Goal: Answer question/provide support

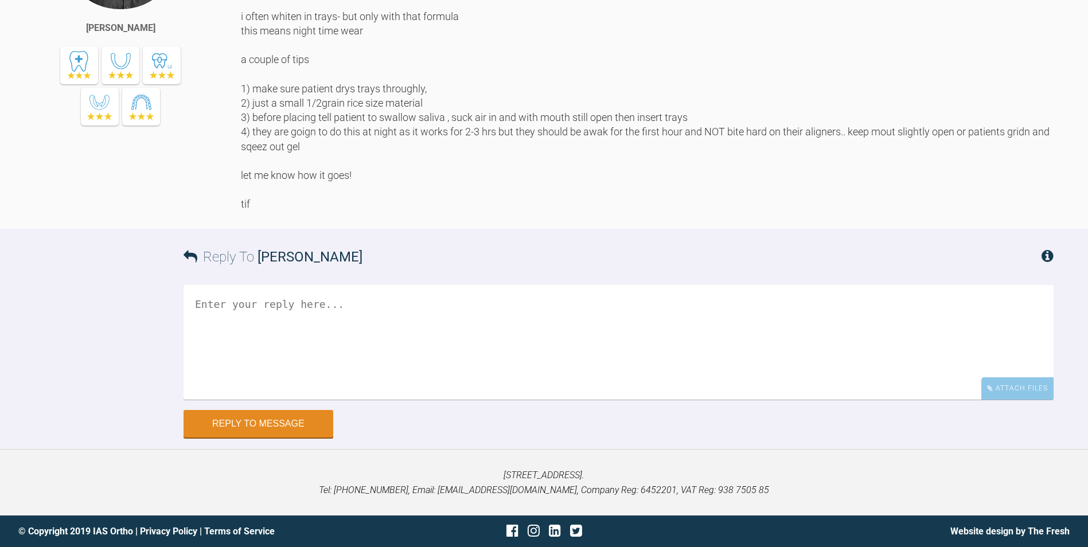
scroll to position [18795, 0]
drag, startPoint x: 397, startPoint y: 194, endPoint x: 527, endPoint y: 201, distance: 130.4
click at [527, 201] on div "HI rupen sorry a lot of my threads seemed to unsubscribe me.. really annoying a…" at bounding box center [647, 52] width 813 height 318
click at [485, 211] on div "HI rupen sorry a lot of my threads seemed to unsubscribe me.. really annoying a…" at bounding box center [647, 52] width 813 height 318
drag, startPoint x: 848, startPoint y: 337, endPoint x: 1031, endPoint y: 345, distance: 183.7
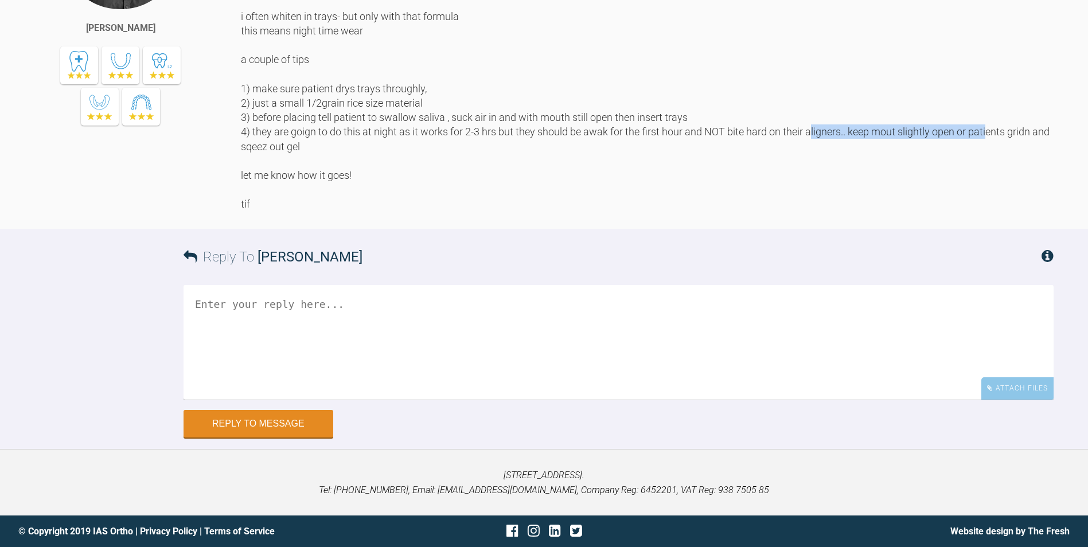
click at [1031, 211] on div "HI rupen sorry a lot of my threads seemed to unsubscribe me.. really annoying a…" at bounding box center [647, 52] width 813 height 318
drag, startPoint x: 1031, startPoint y: 345, endPoint x: 1030, endPoint y: 352, distance: 7.5
click at [1030, 211] on div "HI rupen sorry a lot of my threads seemed to unsubscribe me.. really annoying a…" at bounding box center [647, 52] width 813 height 318
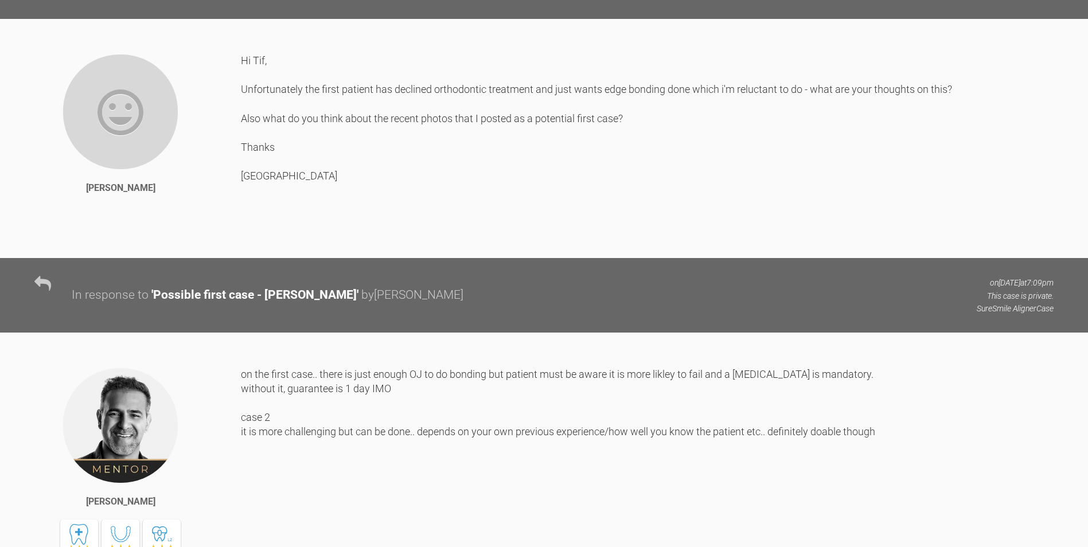
scroll to position [0, 0]
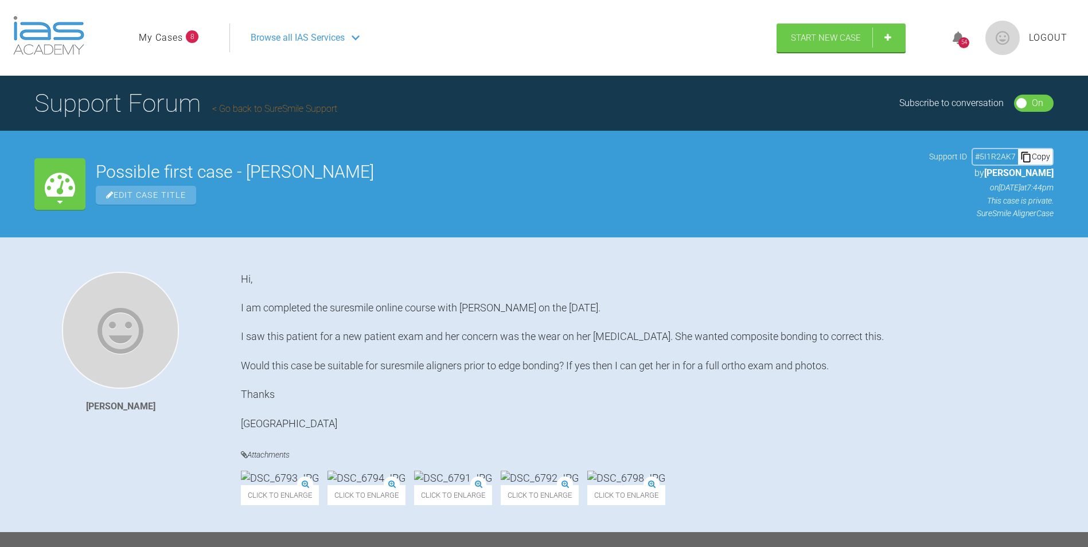
click at [962, 40] on div "54" at bounding box center [963, 42] width 11 height 11
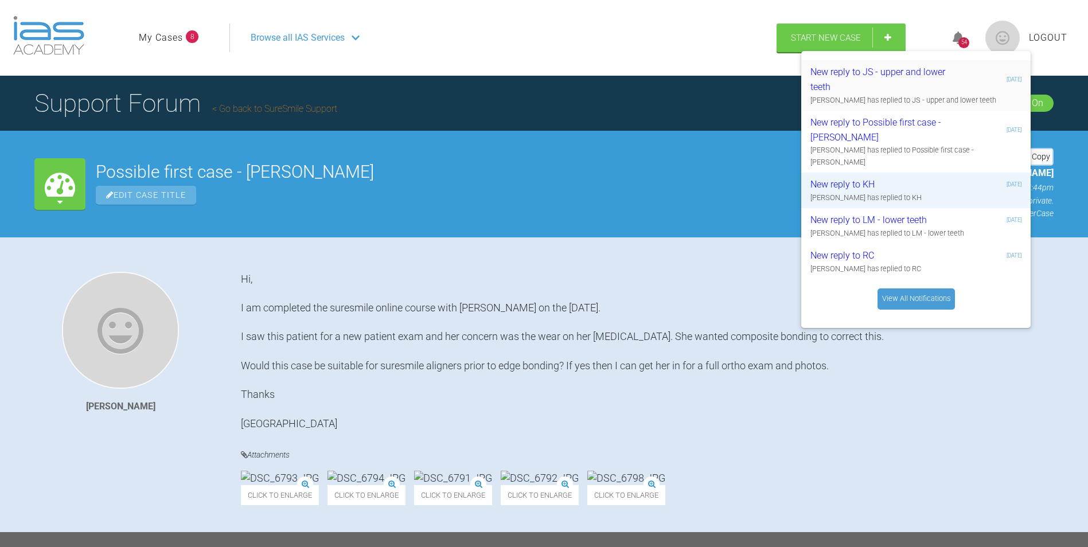
click at [857, 85] on div "New reply to JS - upper and lower teeth" at bounding box center [878, 79] width 137 height 29
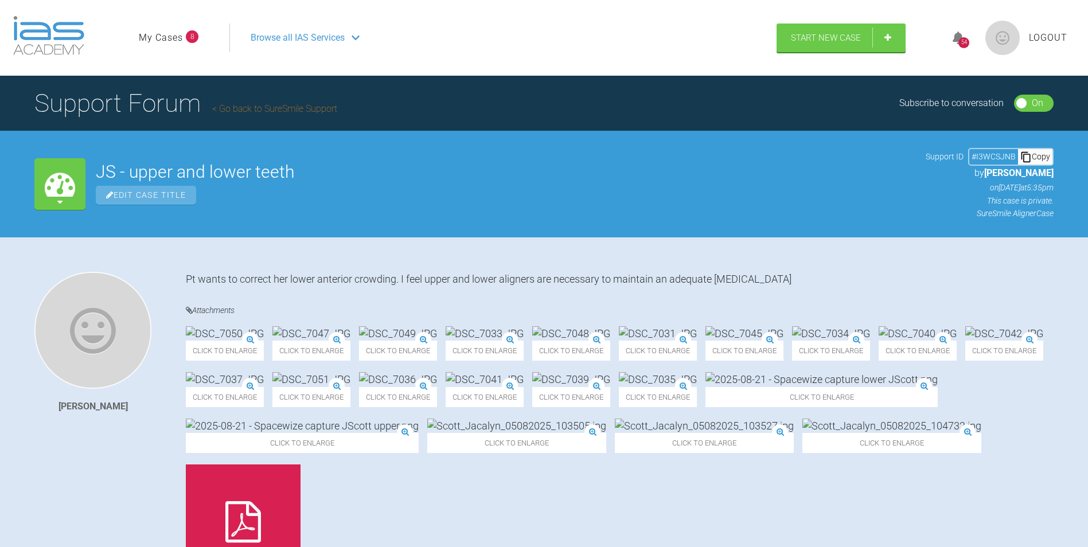
click at [958, 41] on icon at bounding box center [958, 38] width 11 height 13
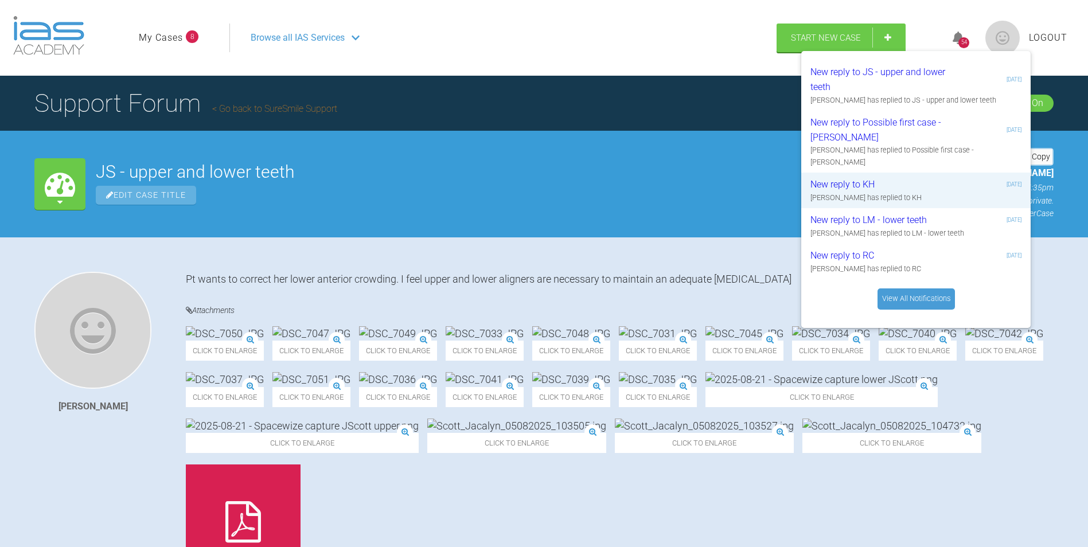
click at [900, 288] on link "View All Notifications" at bounding box center [915, 298] width 77 height 21
click at [1057, 39] on span "Logout" at bounding box center [1048, 37] width 38 height 15
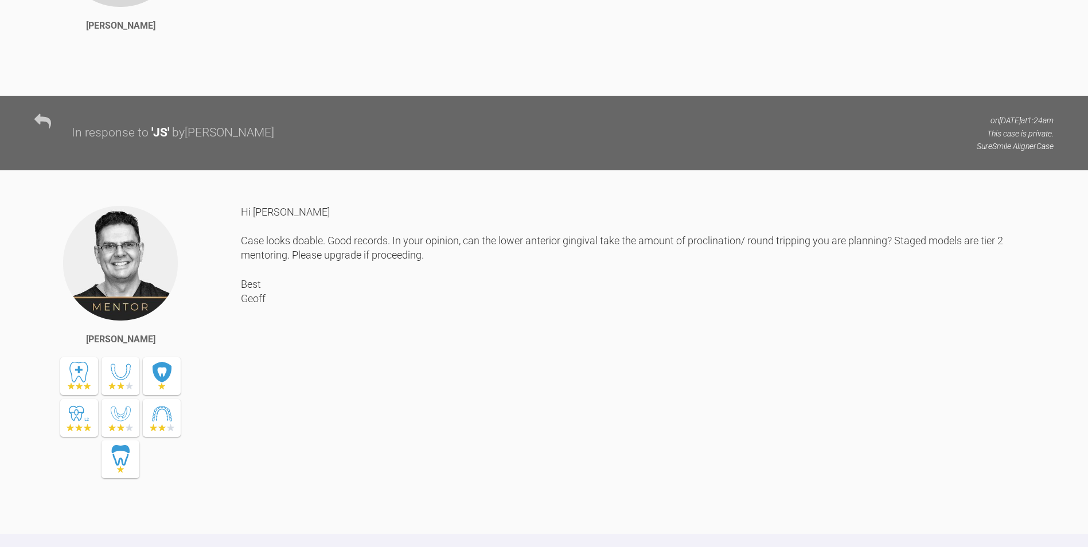
scroll to position [746, 0]
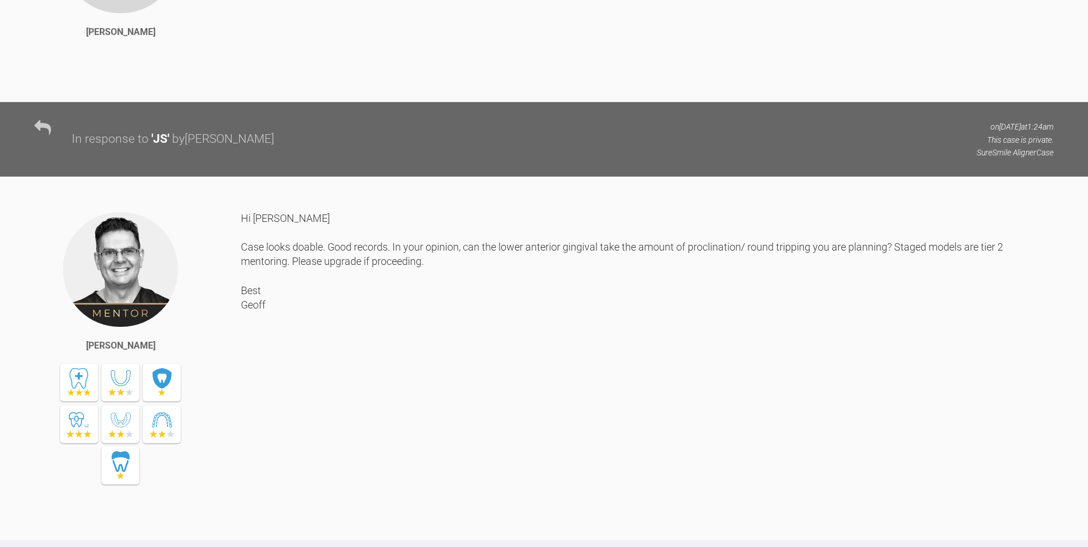
drag, startPoint x: 307, startPoint y: 246, endPoint x: 229, endPoint y: 235, distance: 78.8
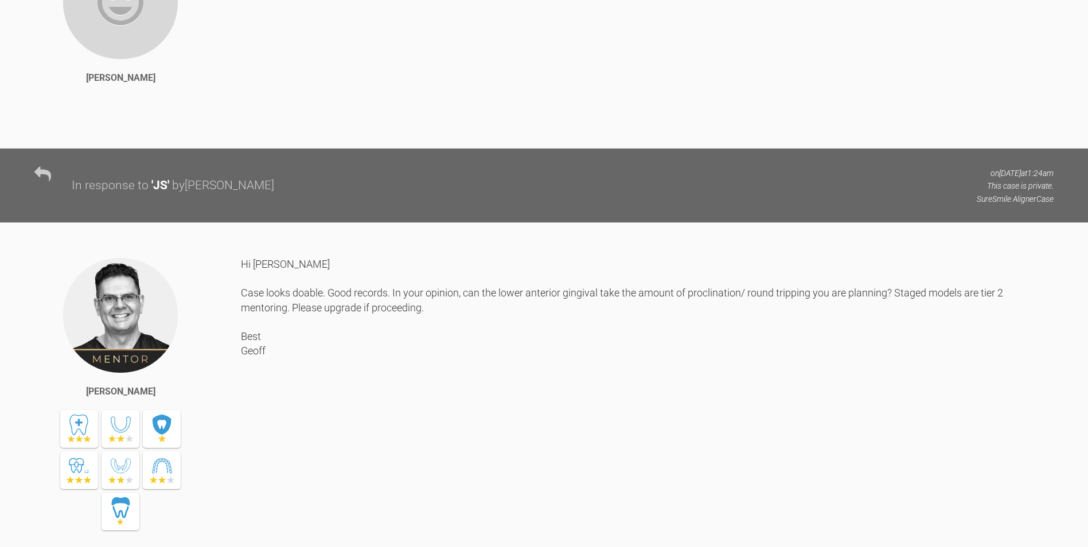
click at [229, 149] on div "Rupen Patel login in details for suremile admin@hinterlanddental.com.au Dusty@2…" at bounding box center [544, 45] width 1088 height 205
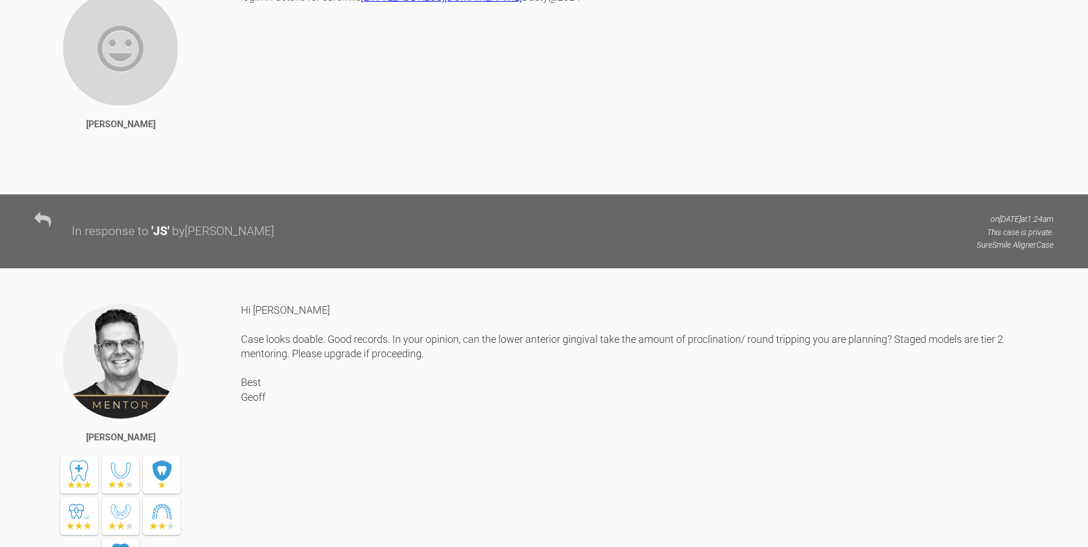
drag, startPoint x: 229, startPoint y: 235, endPoint x: 326, endPoint y: 264, distance: 101.4
click at [326, 178] on div "login in details for suremile admin@hinterlanddental.com.au Dusty@2024" at bounding box center [647, 84] width 813 height 188
drag, startPoint x: 306, startPoint y: 233, endPoint x: 244, endPoint y: 203, distance: 68.2
click at [244, 178] on div "login in details for suremile admin@hinterlanddental.com.au Dusty@2024" at bounding box center [647, 84] width 813 height 188
drag, startPoint x: 244, startPoint y: 203, endPoint x: 280, endPoint y: 211, distance: 36.5
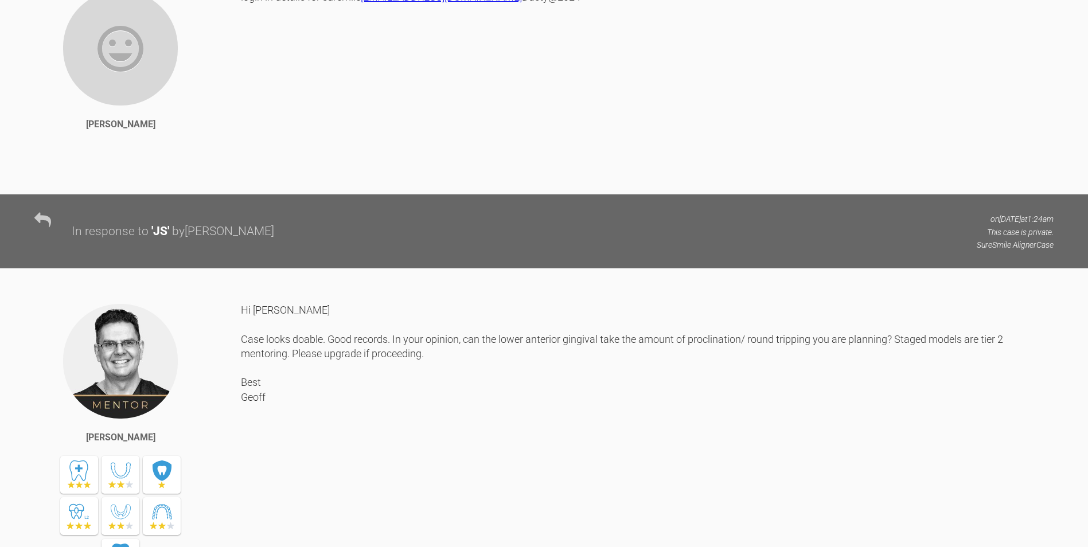
click at [280, 178] on div "login in details for suremile admin@hinterlanddental.com.au Dusty@2024" at bounding box center [647, 84] width 813 height 188
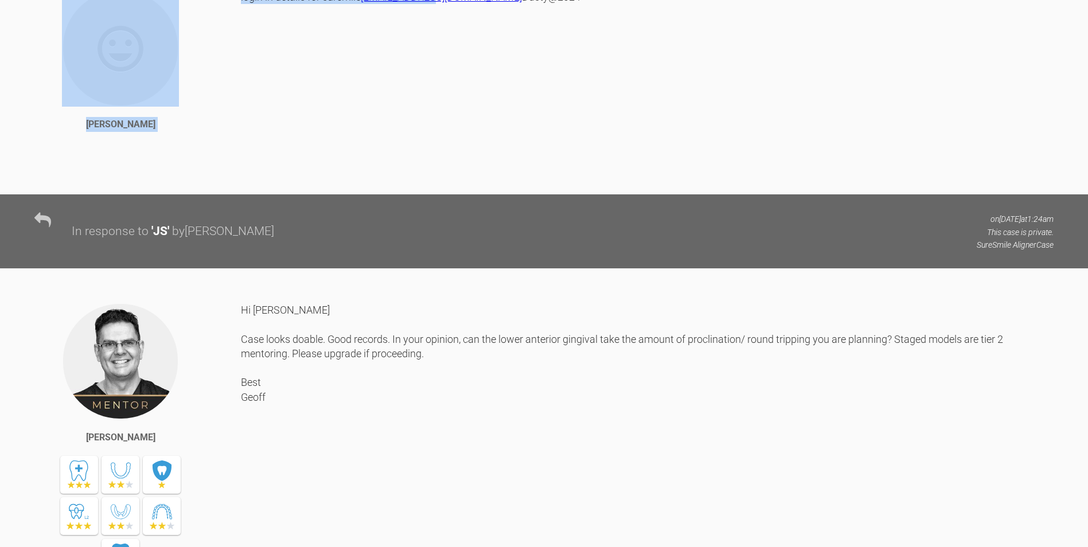
drag, startPoint x: 299, startPoint y: 236, endPoint x: 220, endPoint y: 215, distance: 81.8
click at [220, 195] on div "Rupen Patel login in details for suremile admin@hinterlanddental.com.au Dusty@2…" at bounding box center [544, 92] width 1088 height 205
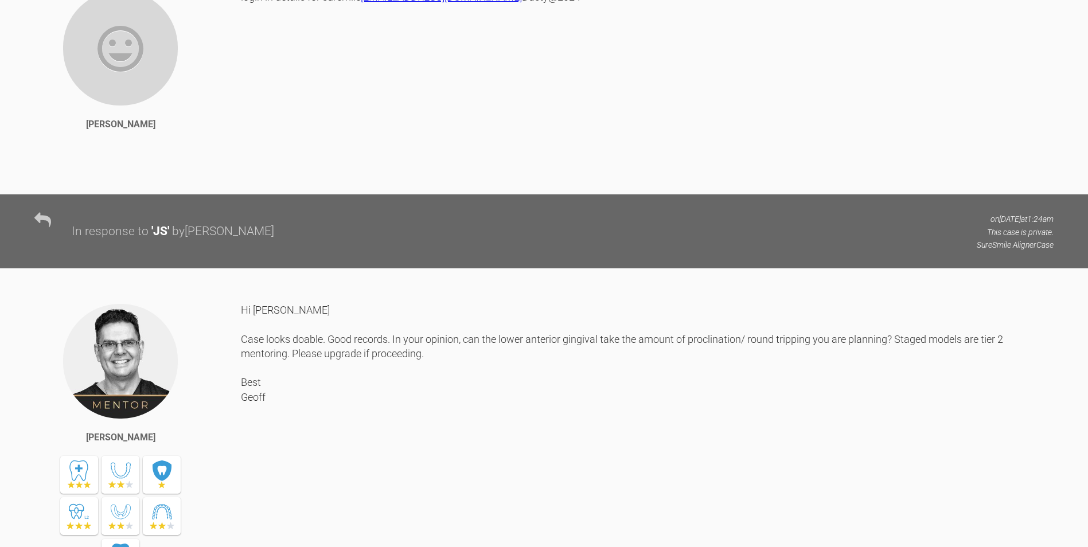
drag, startPoint x: 220, startPoint y: 215, endPoint x: 312, endPoint y: 240, distance: 95.7
click at [312, 178] on div "login in details for suremile admin@hinterlanddental.com.au Dusty@2024" at bounding box center [647, 84] width 813 height 188
drag, startPoint x: 247, startPoint y: 239, endPoint x: 241, endPoint y: 203, distance: 36.5
click at [241, 178] on div "login in details for suremile admin@hinterlanddental.com.au Dusty@2024" at bounding box center [647, 84] width 813 height 188
copy div "login in details for suremile admin@hinterlanddental.com.au Dusty@2024"
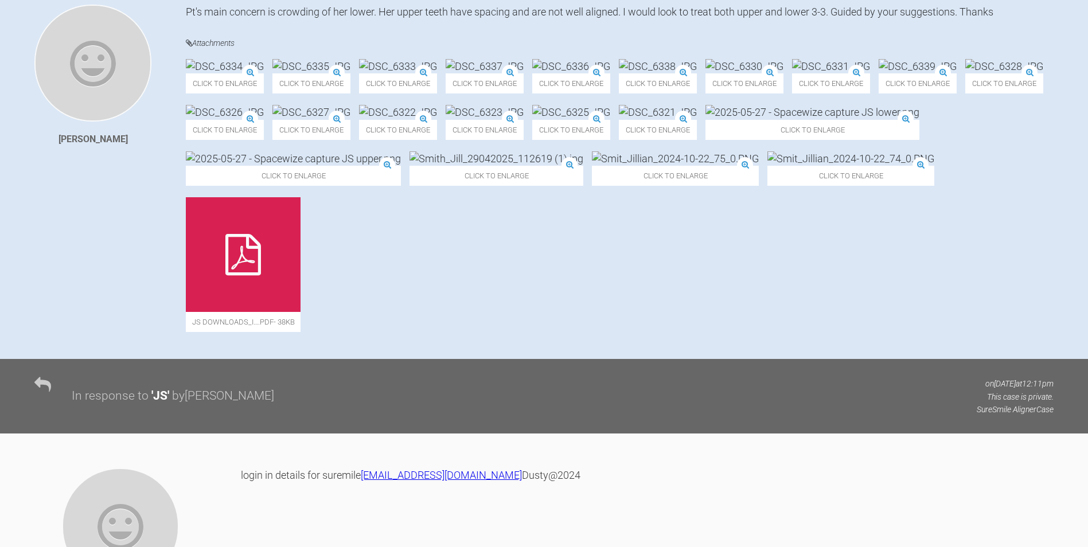
scroll to position [0, 0]
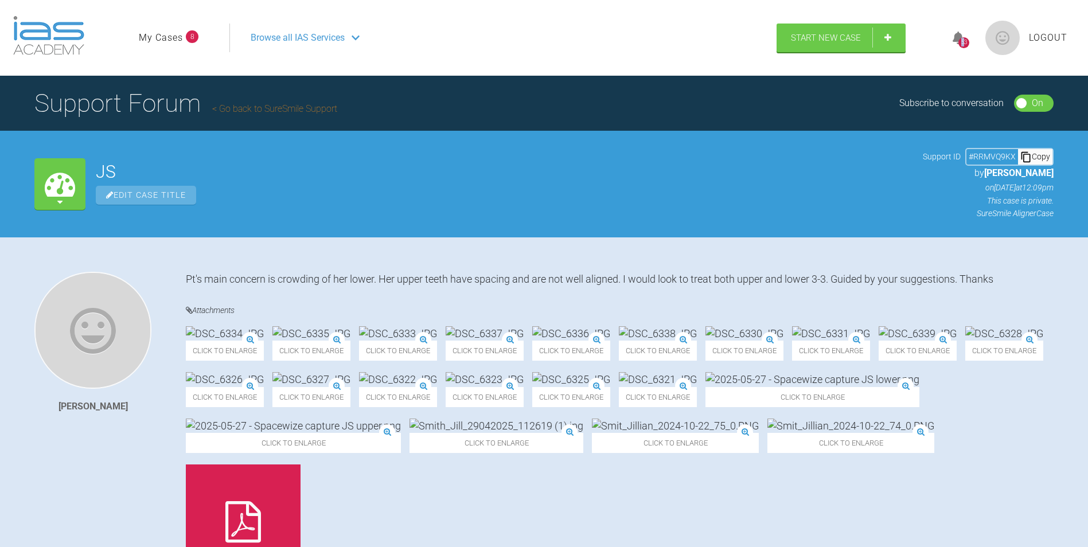
click at [963, 39] on div "53" at bounding box center [963, 42] width 11 height 11
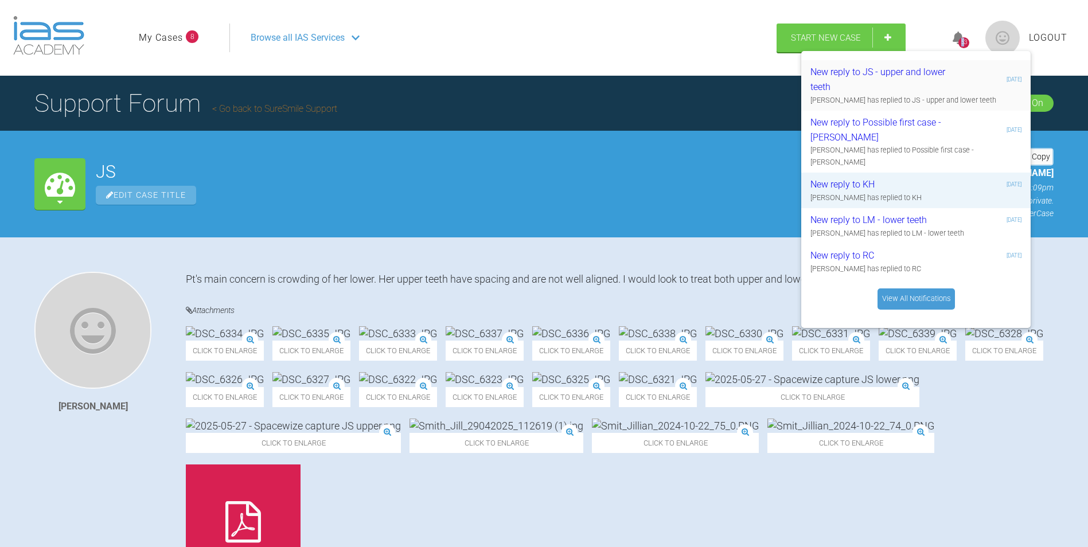
click at [845, 88] on div "New reply to JS - upper and lower teeth" at bounding box center [878, 79] width 137 height 29
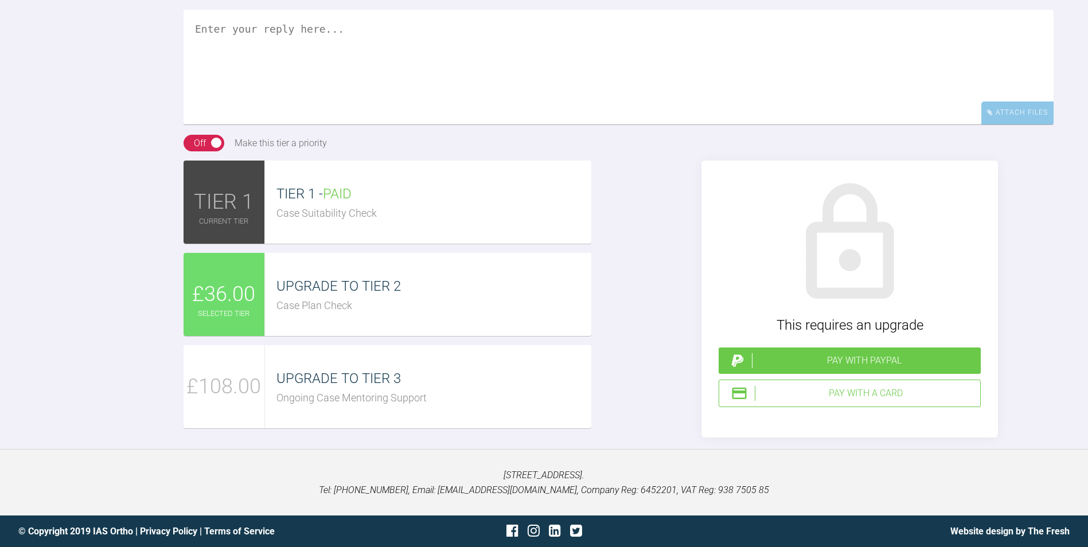
scroll to position [1434, 0]
click at [443, 124] on textarea at bounding box center [619, 66] width 870 height 115
type textarea "H"
type textarea "J"
type textarea "K"
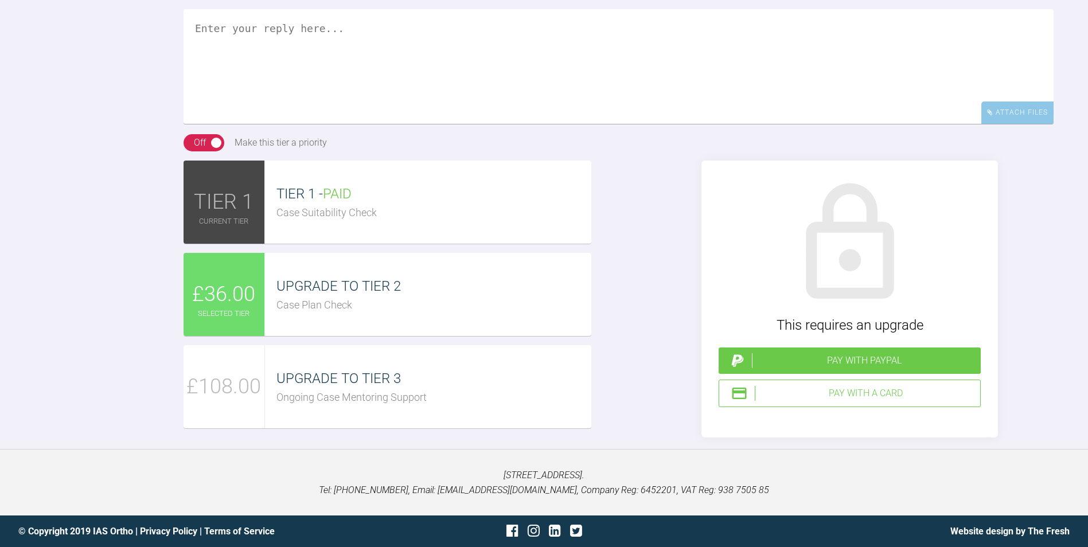
type textarea "K"
type textarea "L"
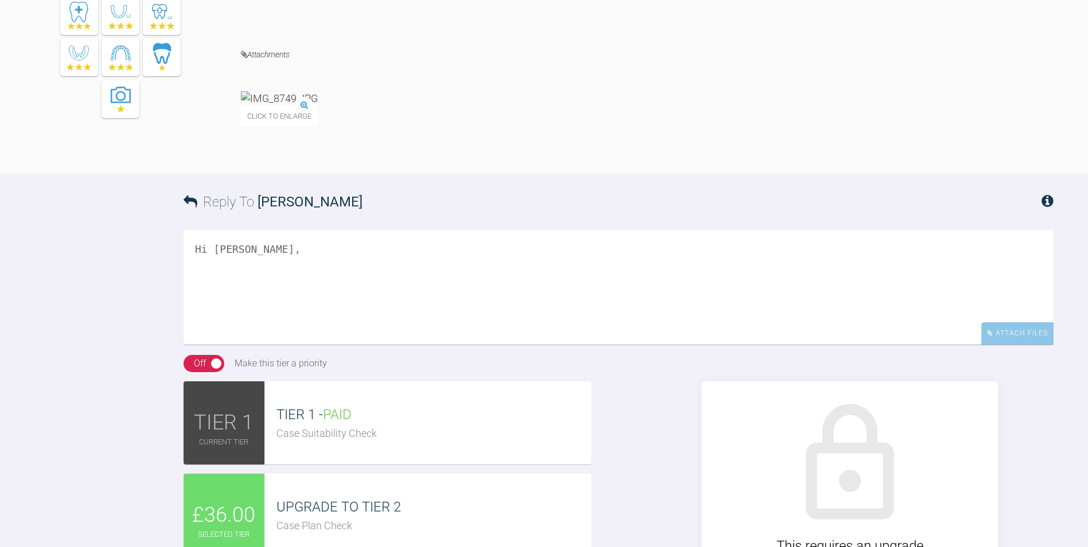
scroll to position [1262, 0]
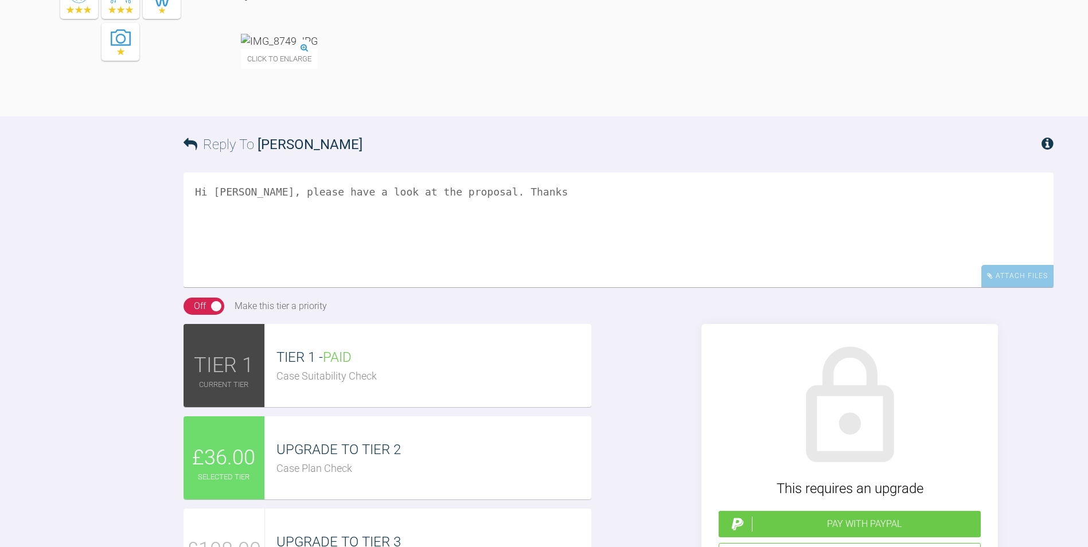
paste textarea "login in details for suremile [EMAIL_ADDRESS][DOMAIN_NAME] Dusty@2024"
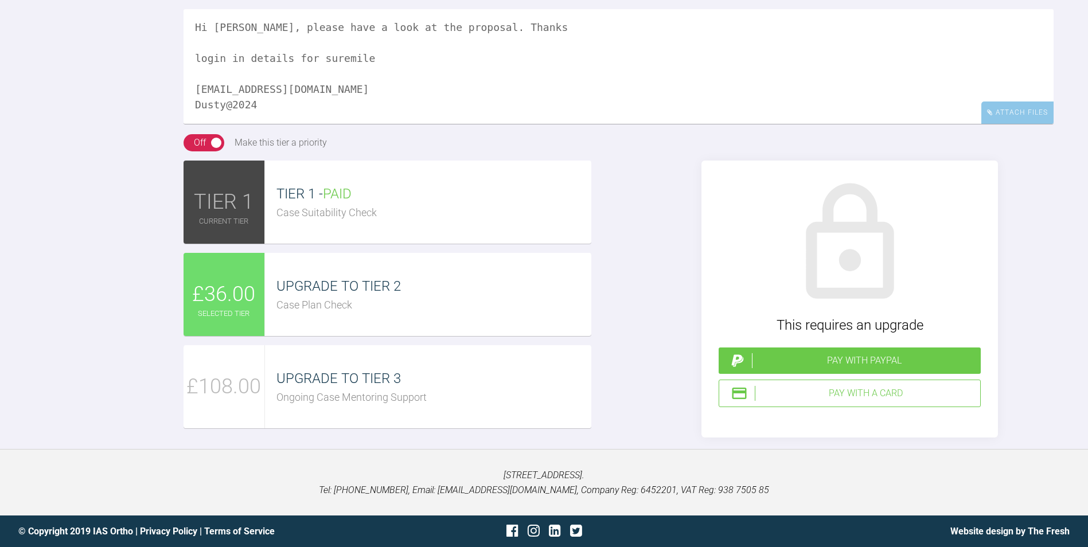
scroll to position [1635, 0]
type textarea "Hi [PERSON_NAME], please have a look at the proposal. Thanks login in details f…"
click at [840, 389] on div "Pay with a Card" at bounding box center [865, 393] width 221 height 15
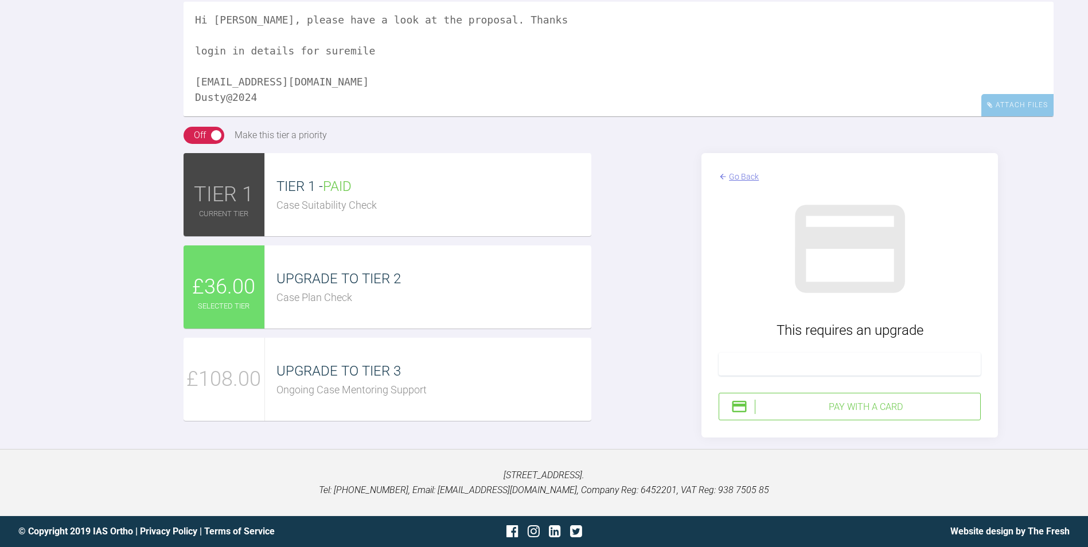
click at [783, 365] on div at bounding box center [850, 364] width 262 height 23
click at [646, 372] on div "Go Back This requires an upgrade Pay with a Card" at bounding box center [850, 295] width 408 height 284
click at [842, 411] on div "Pay with a Card" at bounding box center [865, 407] width 221 height 15
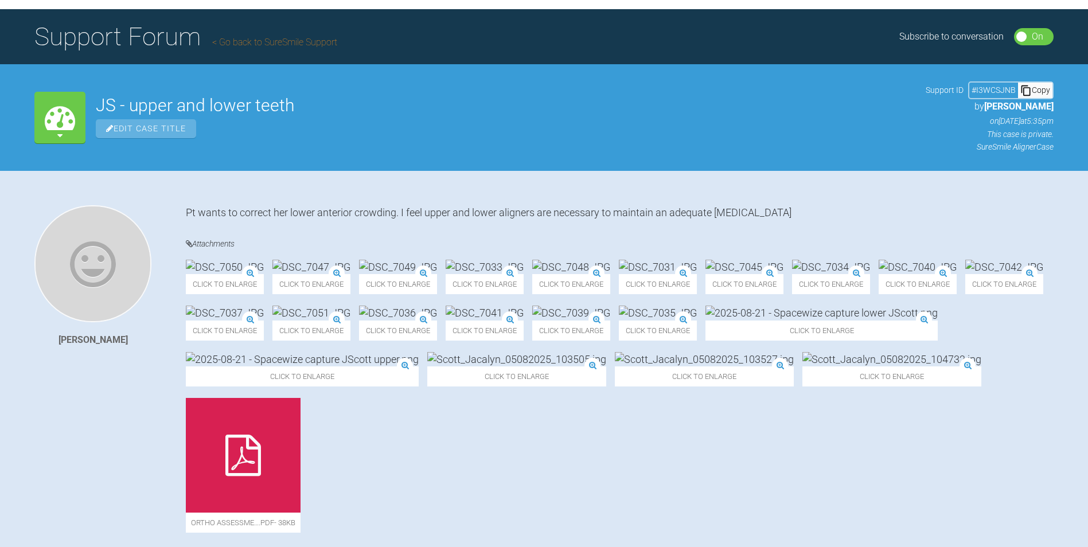
scroll to position [0, 0]
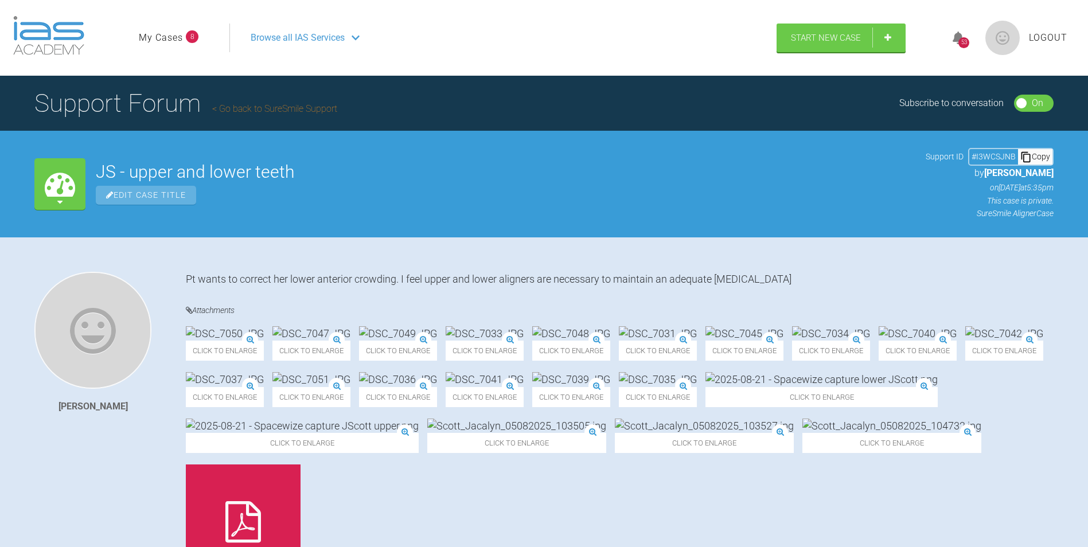
click at [1044, 37] on span "Logout" at bounding box center [1048, 37] width 38 height 15
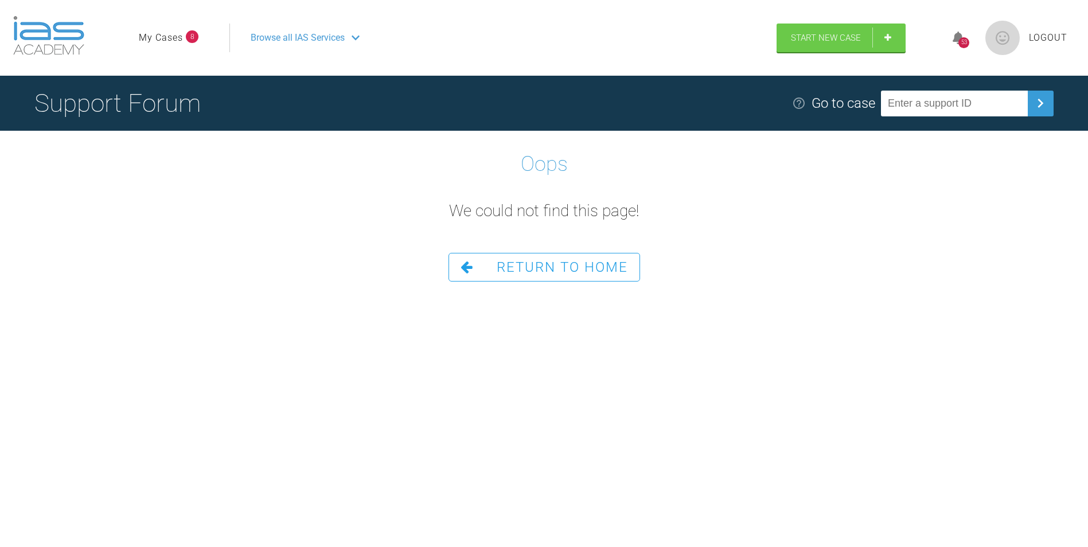
click at [1044, 40] on span "Logout" at bounding box center [1048, 37] width 38 height 15
